Goal: Find specific page/section: Find specific page/section

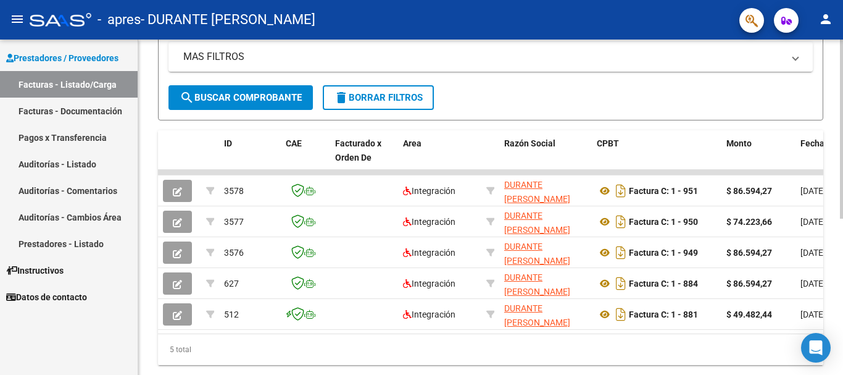
click at [842, 255] on div at bounding box center [841, 269] width 3 height 179
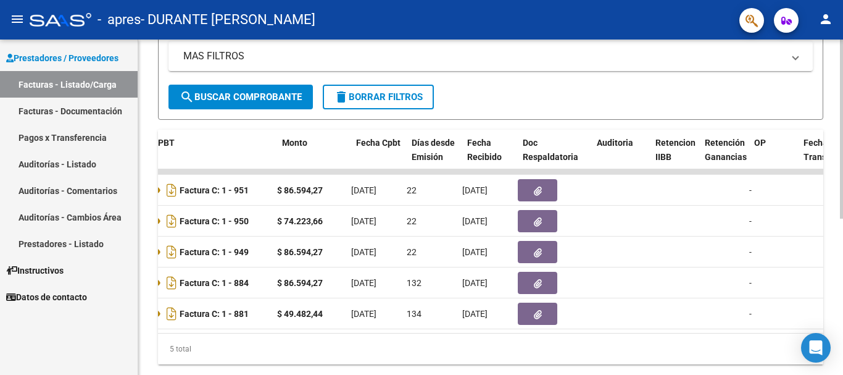
scroll to position [0, 442]
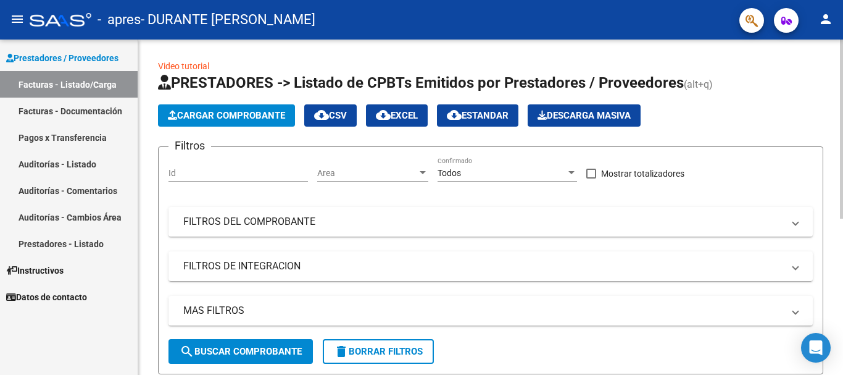
click at [842, 112] on div at bounding box center [841, 128] width 3 height 179
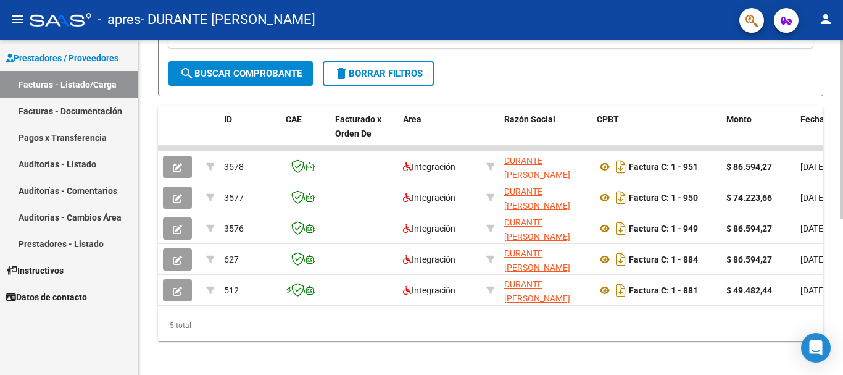
scroll to position [282, 0]
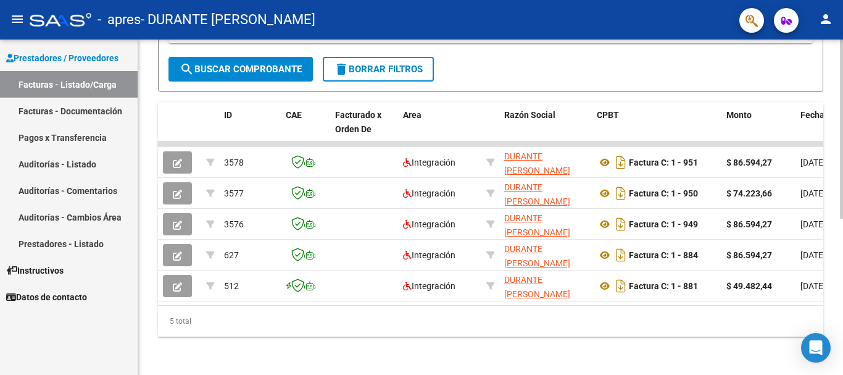
click at [842, 263] on div at bounding box center [841, 284] width 3 height 179
